Goal: Obtain resource: Obtain resource

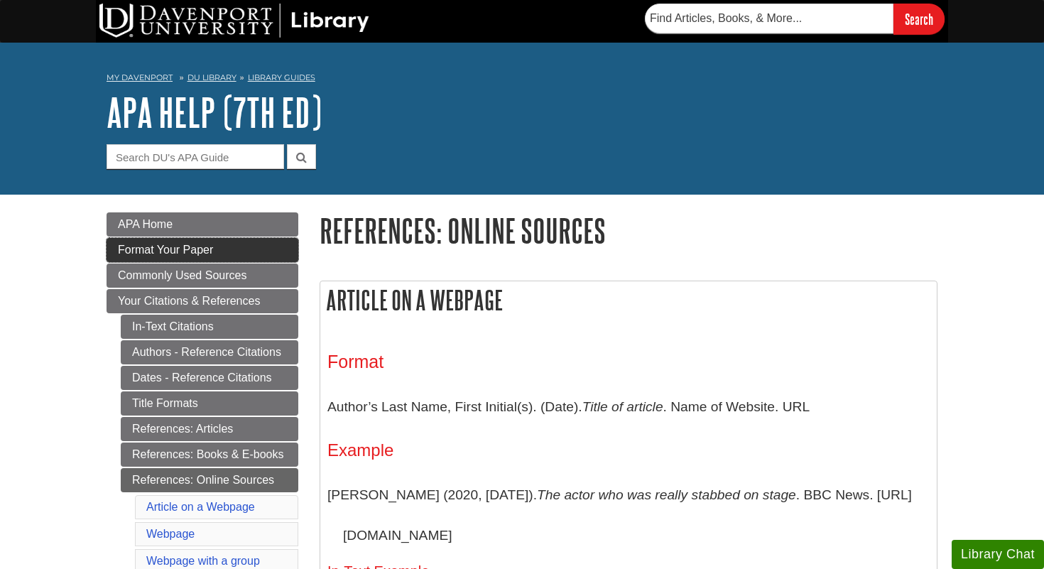
click at [200, 246] on span "Format Your Paper" at bounding box center [165, 250] width 95 height 12
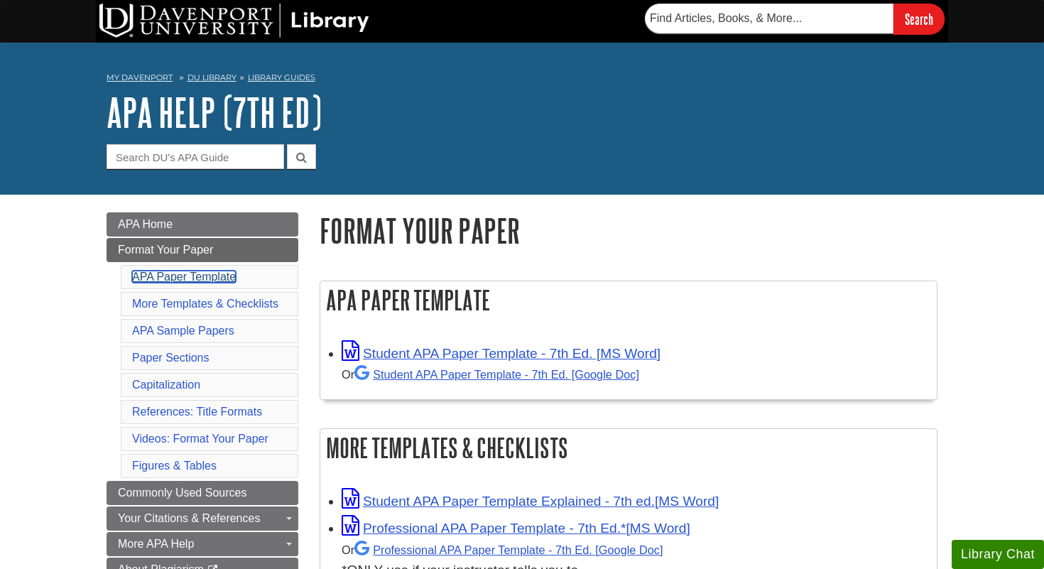
click at [209, 271] on link "APA Paper Template" at bounding box center [184, 277] width 104 height 12
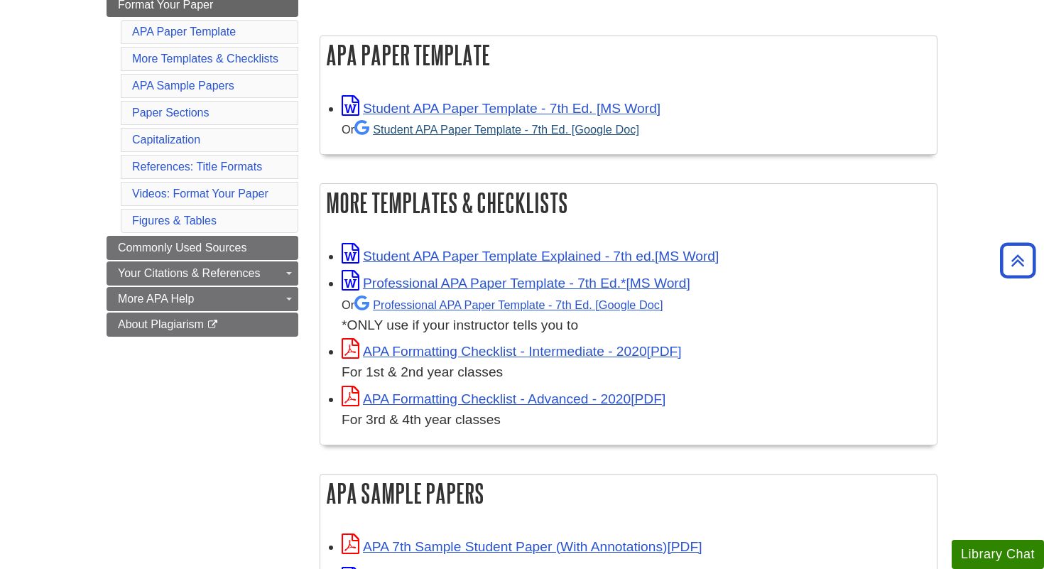
scroll to position [234, 0]
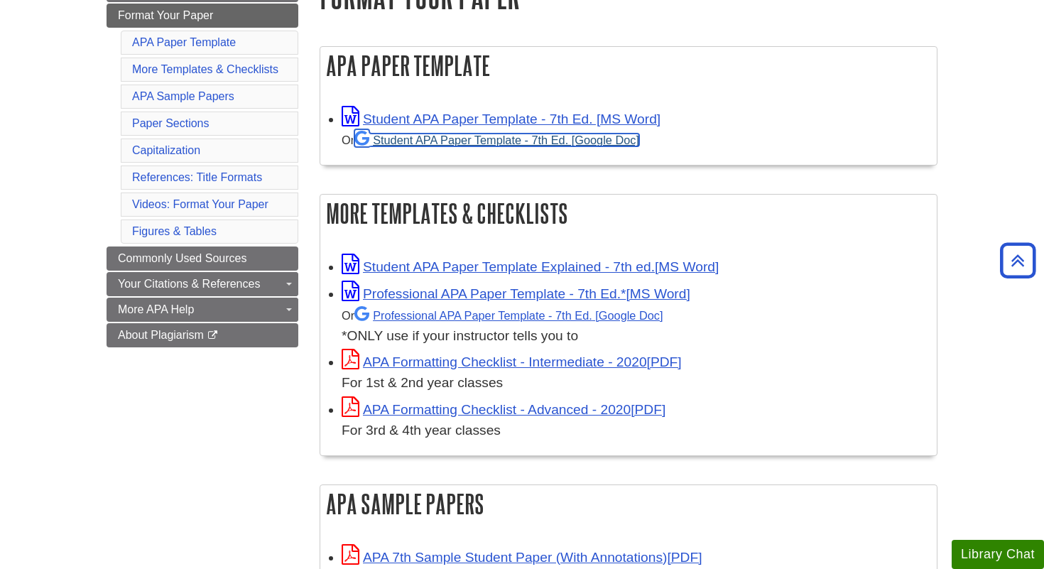
click at [436, 135] on link "Student APA Paper Template - 7th Ed. [Google Doc]" at bounding box center [496, 140] width 285 height 13
